Goal: Check status: Check status

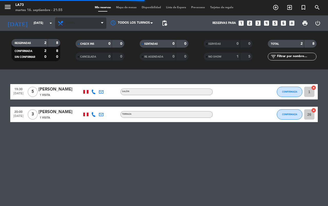
click at [75, 26] on span "Cena" at bounding box center [80, 22] width 51 height 11
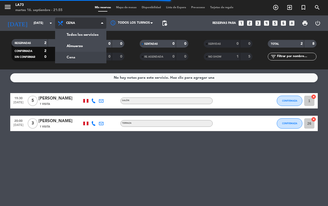
click at [71, 48] on div "menu LA73 [DATE] 16. septiembre - 21:55 Mis reservas Mapa de mesas Disponibilid…" at bounding box center [164, 34] width 328 height 69
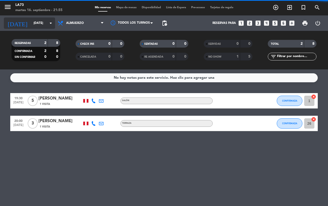
click at [31, 27] on input "[DATE]" at bounding box center [51, 23] width 41 height 9
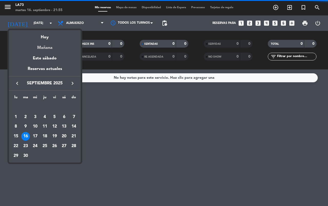
click at [42, 48] on div "Mañana" at bounding box center [45, 46] width 72 height 11
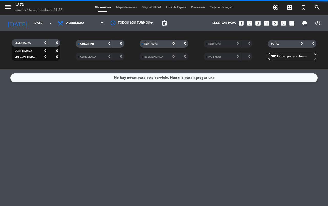
type input "[DATE]"
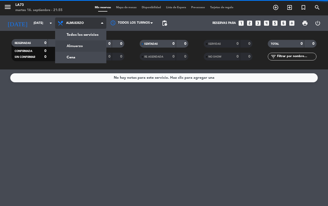
click at [75, 34] on div "menu LA73 [DATE] 16. septiembre - 21:55 Mis reservas Mapa de mesas Disponibilid…" at bounding box center [164, 34] width 328 height 69
